Goal: Transaction & Acquisition: Subscribe to service/newsletter

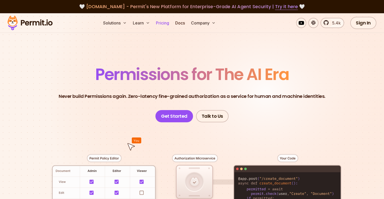
click at [169, 18] on link "Pricing" at bounding box center [162, 23] width 17 height 10
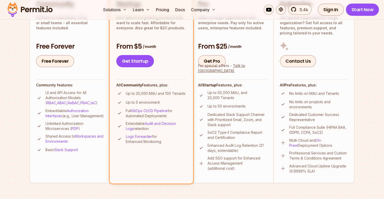
scroll to position [145, 0]
click at [81, 83] on h4 "Community features:" at bounding box center [70, 84] width 69 height 5
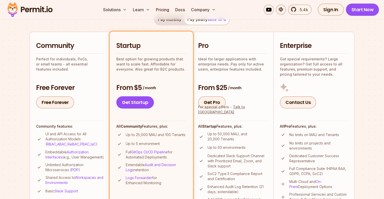
scroll to position [124, 0]
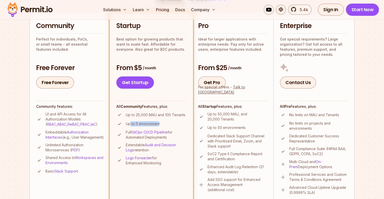
drag, startPoint x: 159, startPoint y: 124, endPoint x: 131, endPoint y: 122, distance: 28.0
click at [131, 122] on p "Up to 5 environment" at bounding box center [143, 123] width 34 height 5
click at [138, 125] on p "Up to 5 environment" at bounding box center [143, 123] width 34 height 5
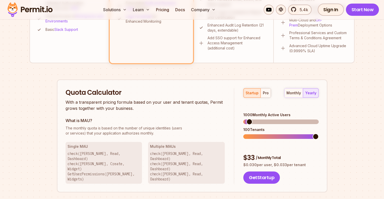
scroll to position [267, 0]
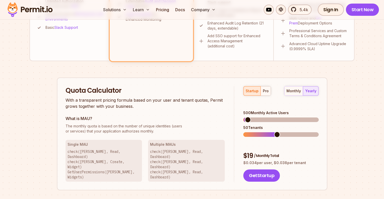
click at [245, 116] on span at bounding box center [248, 119] width 6 height 6
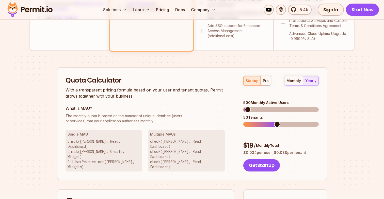
scroll to position [276, 0]
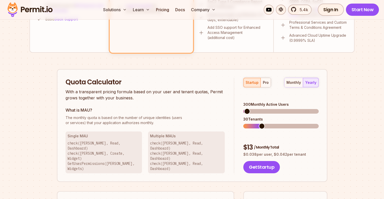
click at [244, 108] on span at bounding box center [247, 111] width 6 height 6
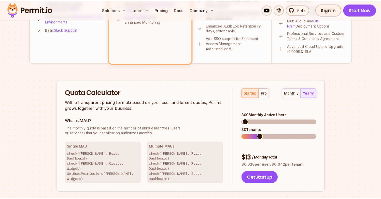
scroll to position [276, 0]
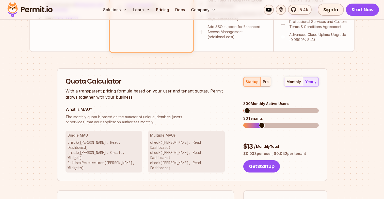
click at [266, 80] on div "pro" at bounding box center [266, 81] width 6 height 5
click at [247, 107] on span at bounding box center [250, 110] width 6 height 6
click at [244, 122] on span at bounding box center [247, 125] width 6 height 6
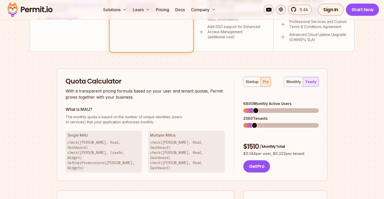
click at [253, 107] on span at bounding box center [256, 110] width 6 height 6
click at [244, 122] on span at bounding box center [247, 125] width 6 height 6
click at [246, 107] on span at bounding box center [249, 110] width 6 height 6
click at [244, 122] on span at bounding box center [247, 125] width 6 height 6
click at [256, 107] on span at bounding box center [258, 110] width 6 height 6
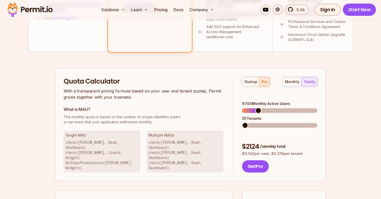
click at [242, 122] on span at bounding box center [245, 125] width 6 height 6
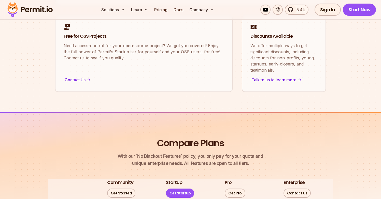
scroll to position [0, 0]
